Goal: Task Accomplishment & Management: Use online tool/utility

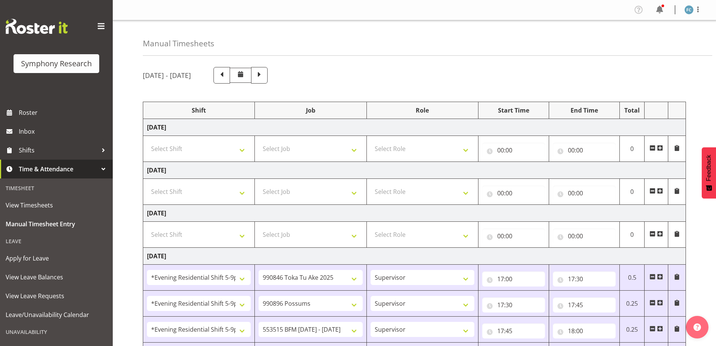
select select "48116"
select select "9426"
select select "48116"
select select "10633"
select select "48116"
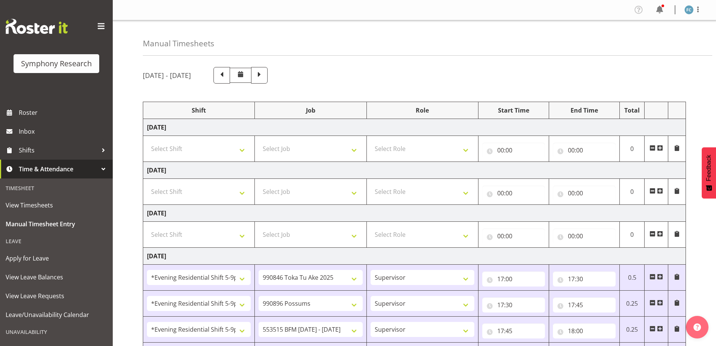
select select "10731"
select select "48116"
select select "10587"
select select "48116"
select select "10730"
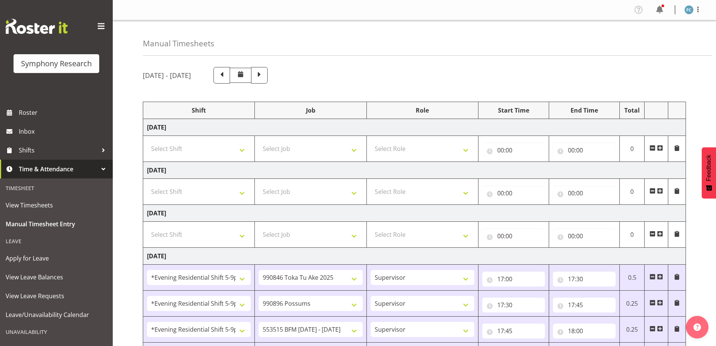
select select "57511"
select select "10527"
select select "57511"
select select "10499"
select select "48116"
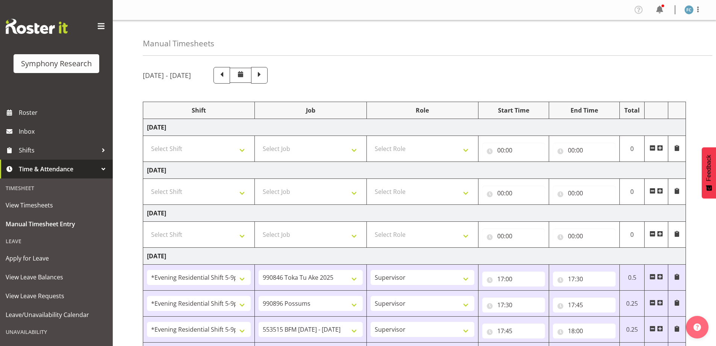
select select "10730"
select select "48116"
select select "10731"
select select "56692"
select select "10499"
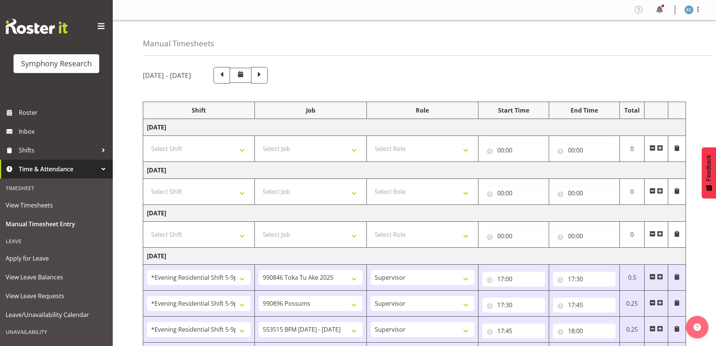
select select "10732"
select select "10575"
select select "10499"
